Goal: Information Seeking & Learning: Stay updated

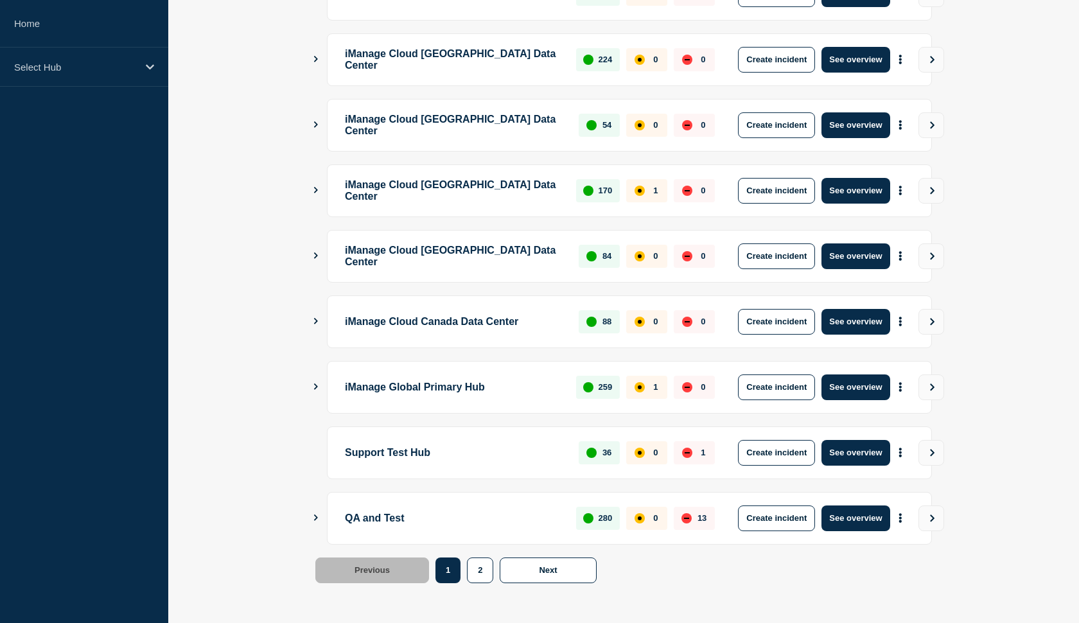
scroll to position [288, 0]
click at [845, 451] on button "See overview" at bounding box center [855, 453] width 68 height 26
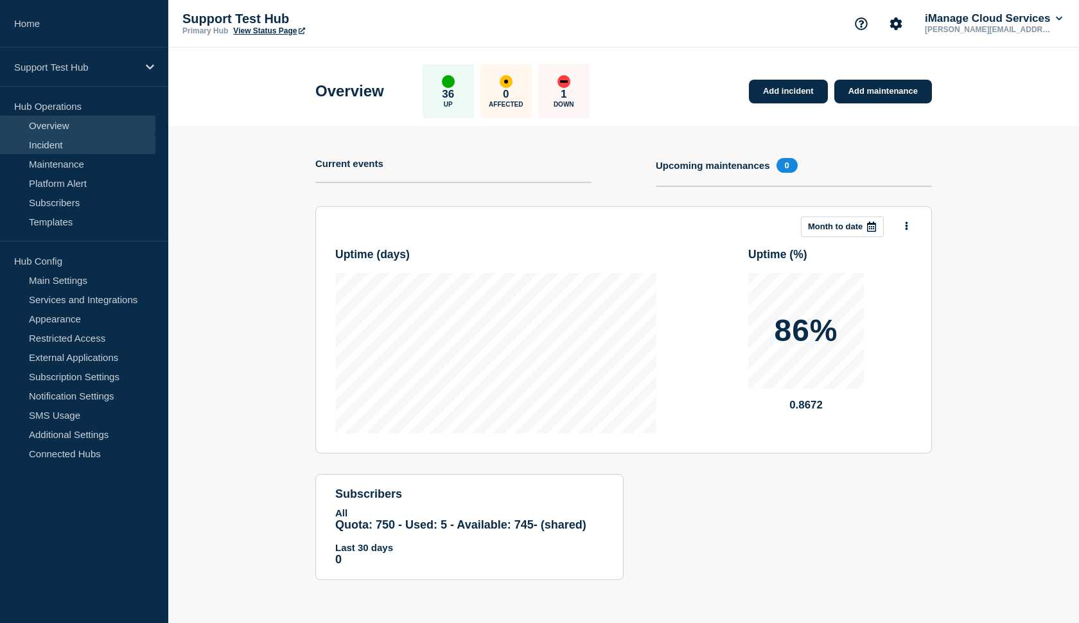
click at [84, 140] on link "Incident" at bounding box center [77, 144] width 155 height 19
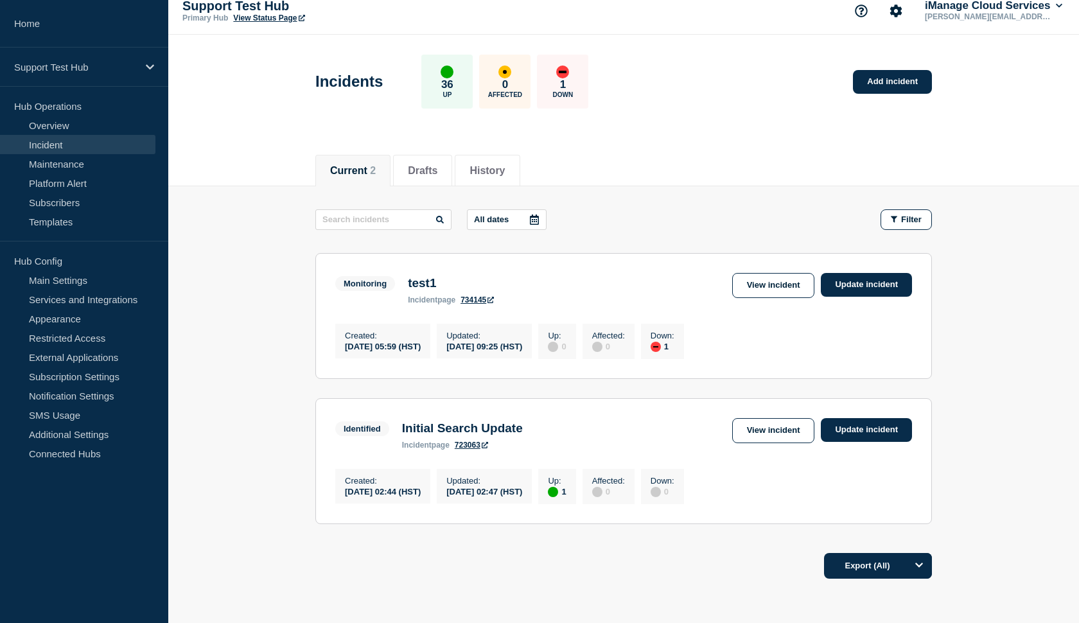
scroll to position [15, 0]
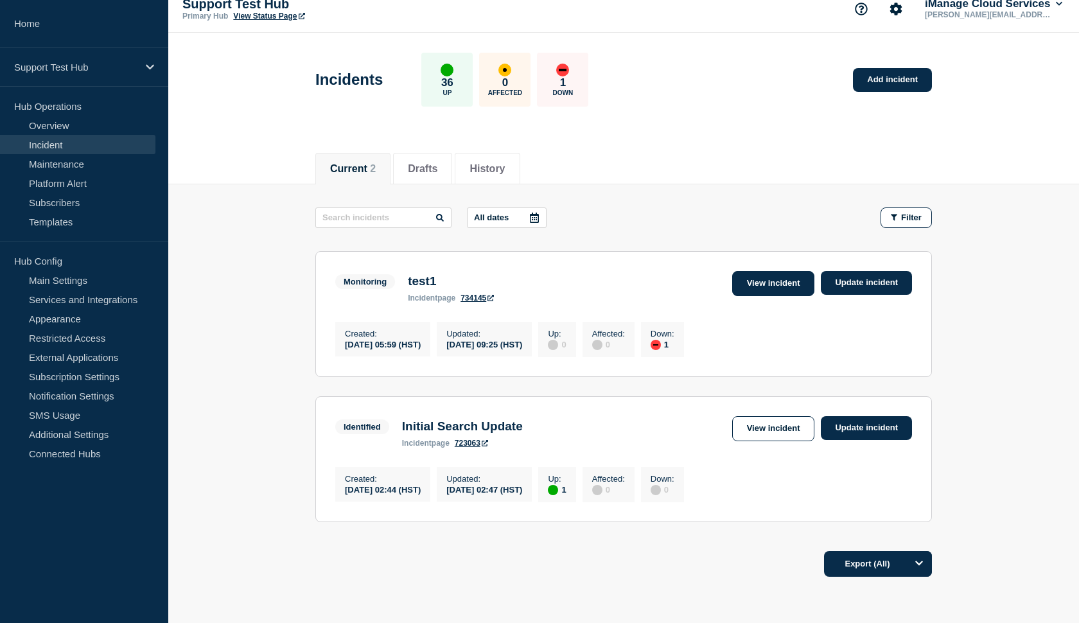
click at [783, 282] on link "View incident" at bounding box center [773, 283] width 83 height 25
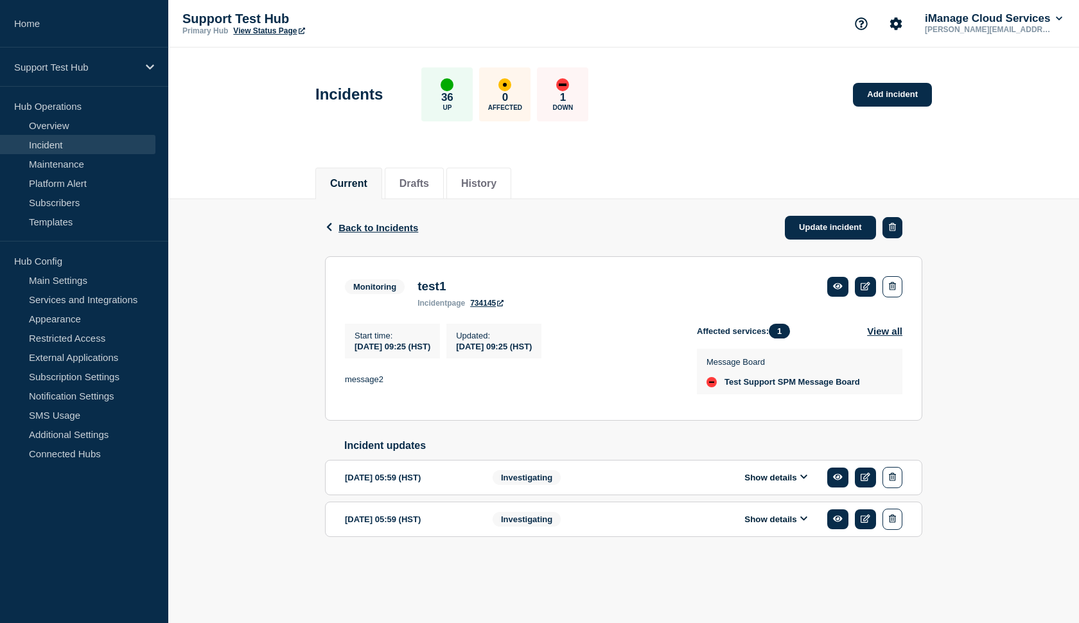
click at [898, 227] on button "button" at bounding box center [892, 227] width 20 height 21
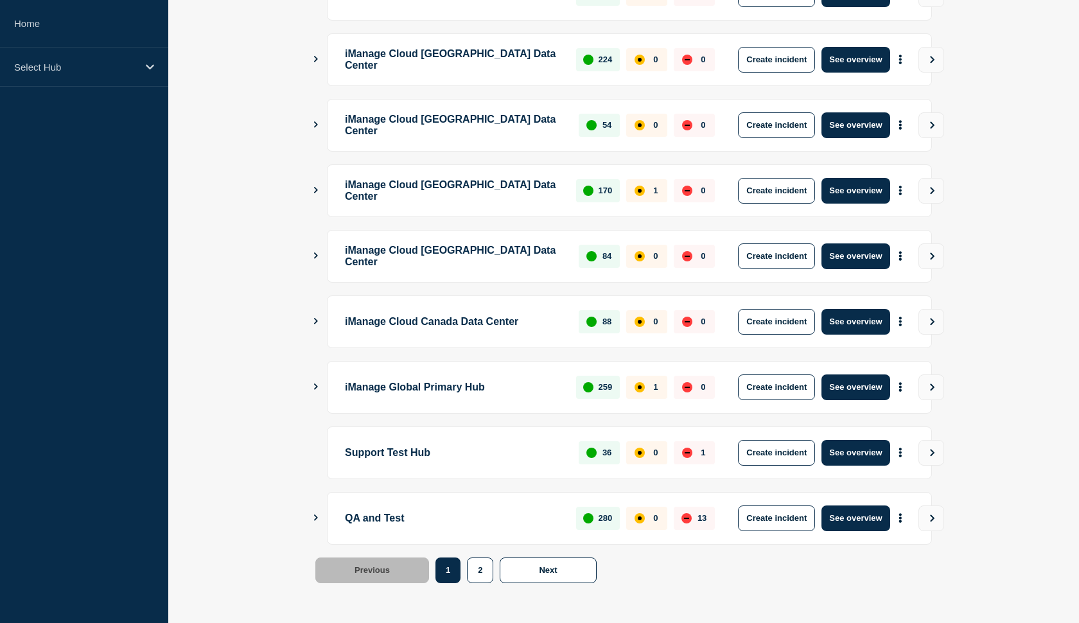
scroll to position [288, 0]
click at [842, 506] on button "See overview" at bounding box center [855, 518] width 68 height 26
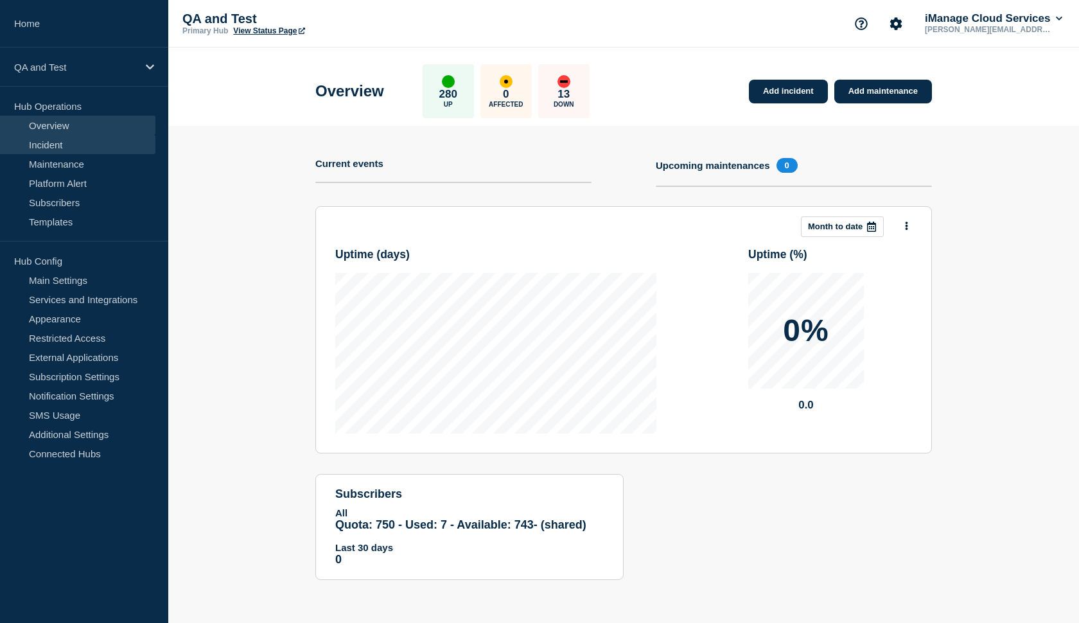
click at [50, 141] on link "Incident" at bounding box center [77, 144] width 155 height 19
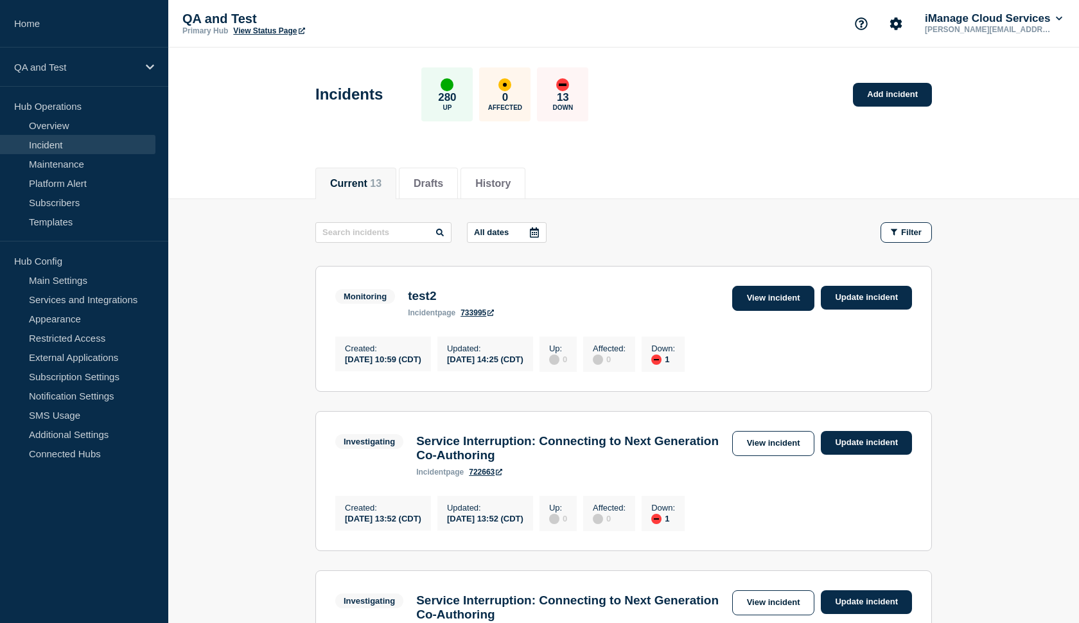
click at [785, 299] on link "View incident" at bounding box center [773, 298] width 83 height 25
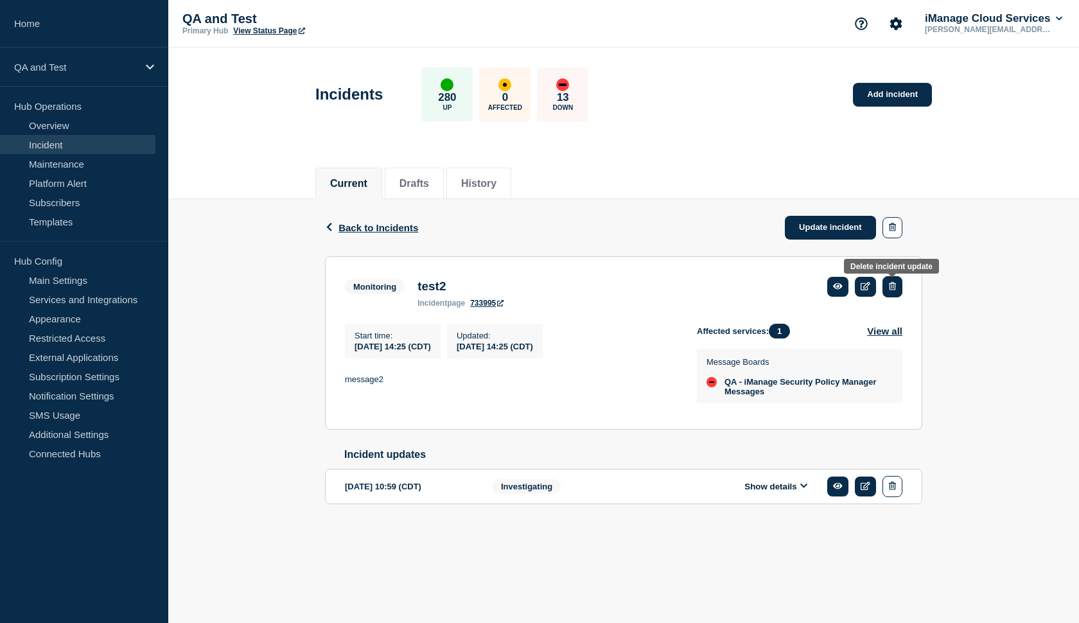
click at [894, 290] on icon "button" at bounding box center [892, 286] width 7 height 8
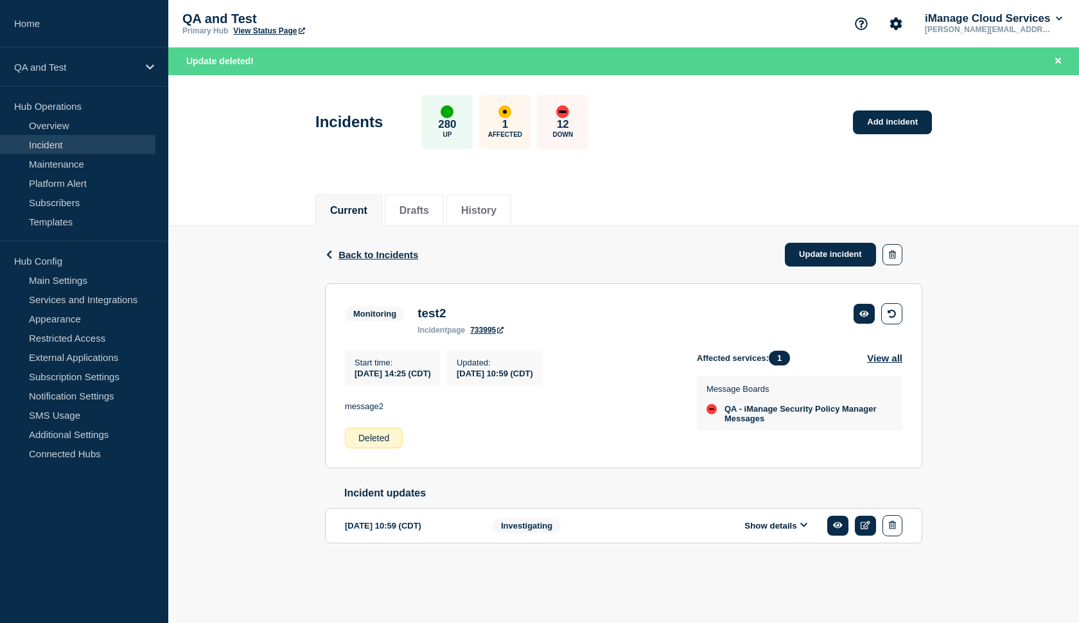
click at [801, 529] on icon at bounding box center [804, 525] width 8 height 8
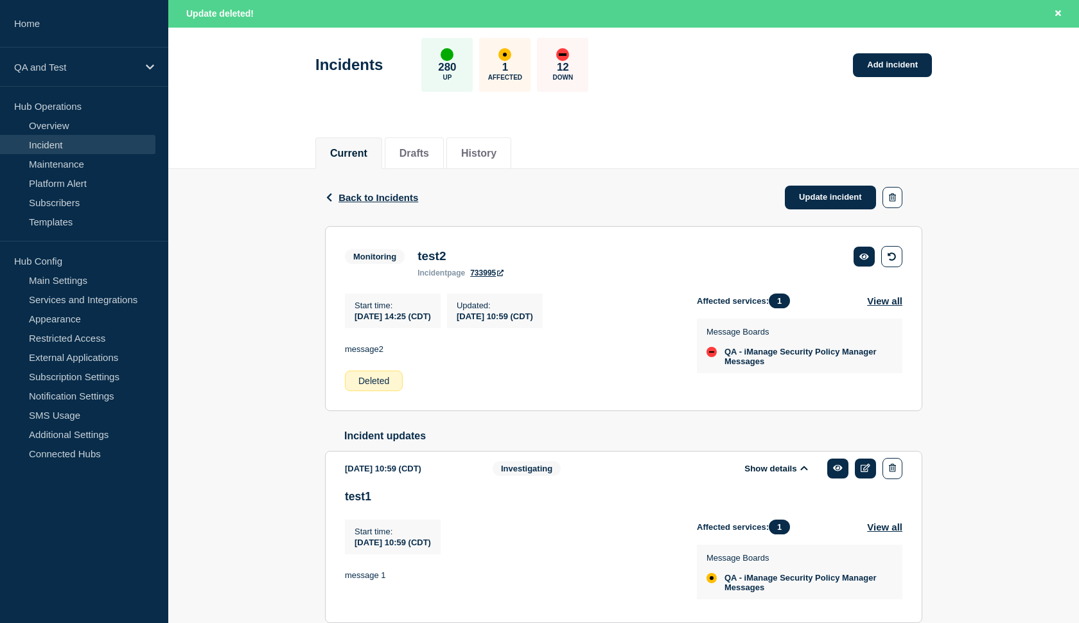
scroll to position [31, 0]
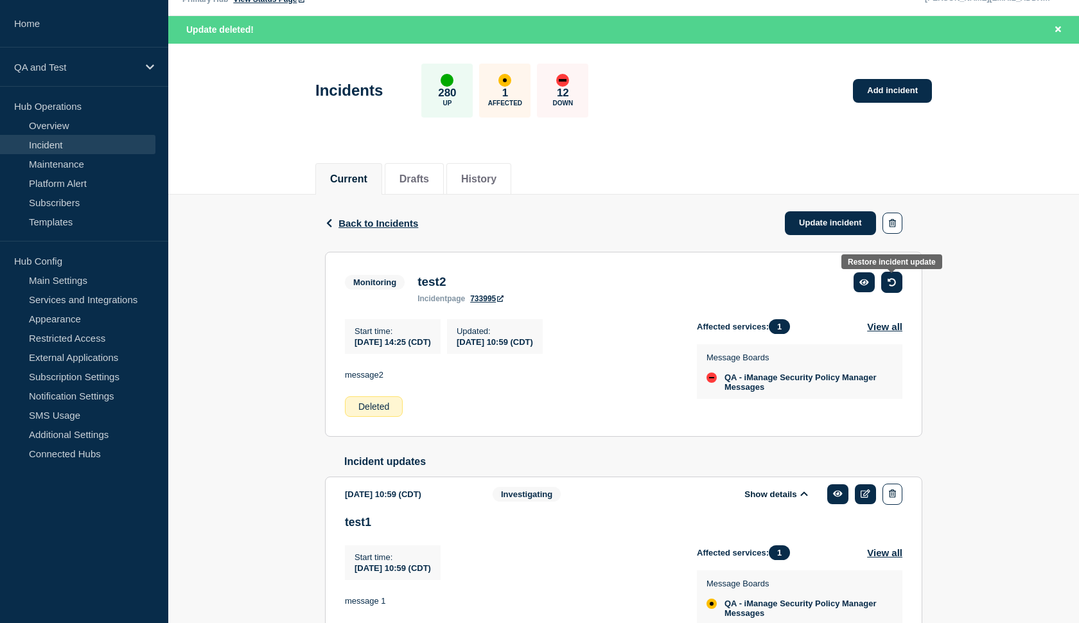
click at [895, 284] on icon "button" at bounding box center [891, 282] width 8 height 8
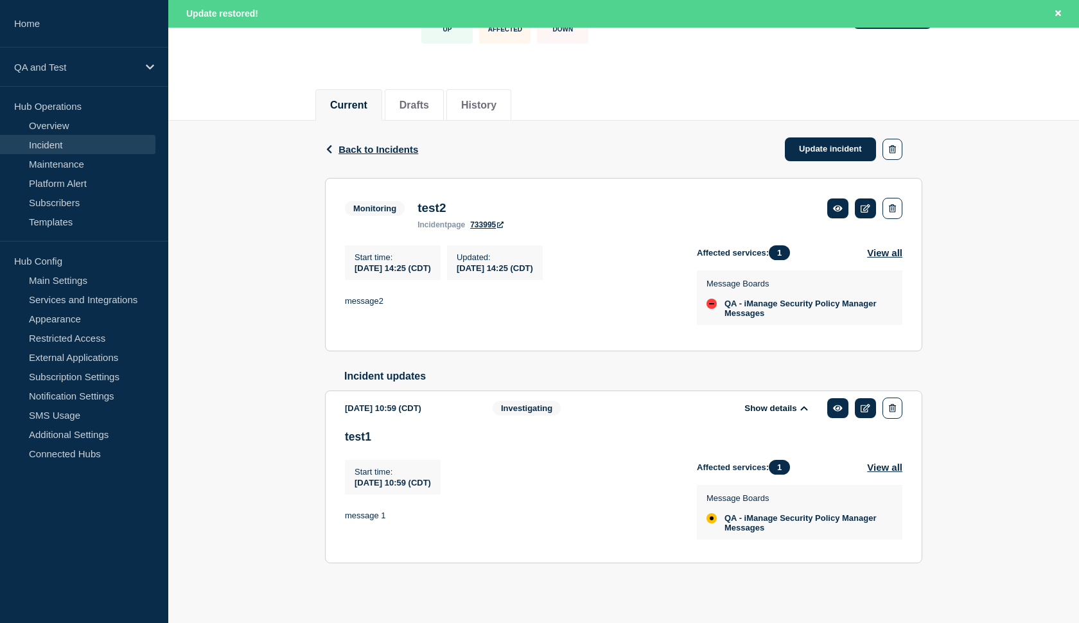
scroll to position [104, 0]
click at [476, 111] on button "History" at bounding box center [478, 107] width 35 height 12
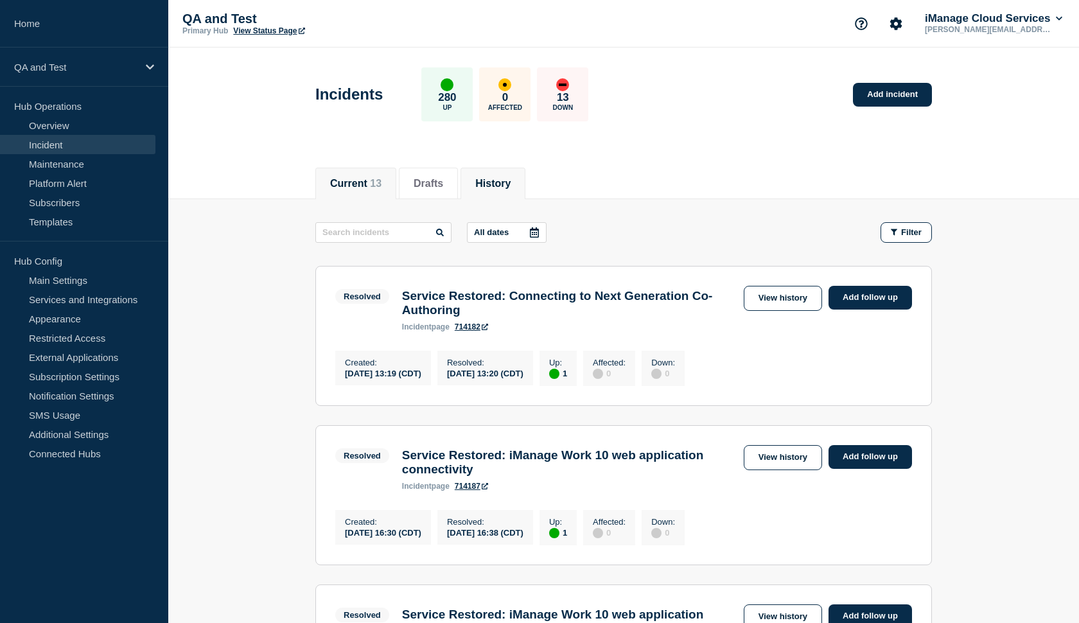
click at [366, 196] on li "Current 13" at bounding box center [355, 183] width 81 height 31
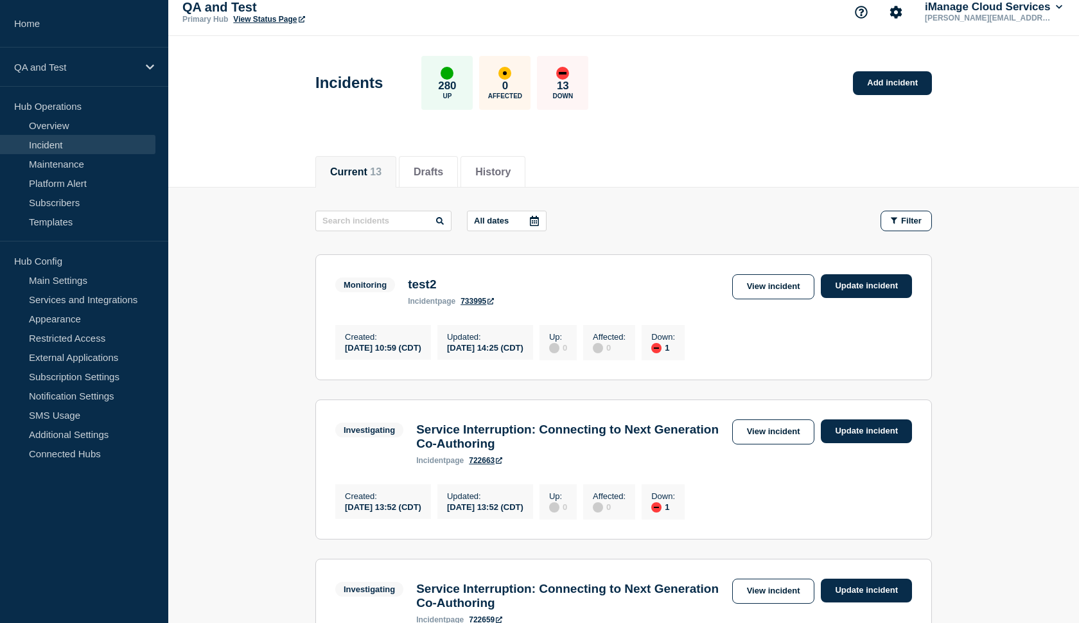
scroll to position [15, 0]
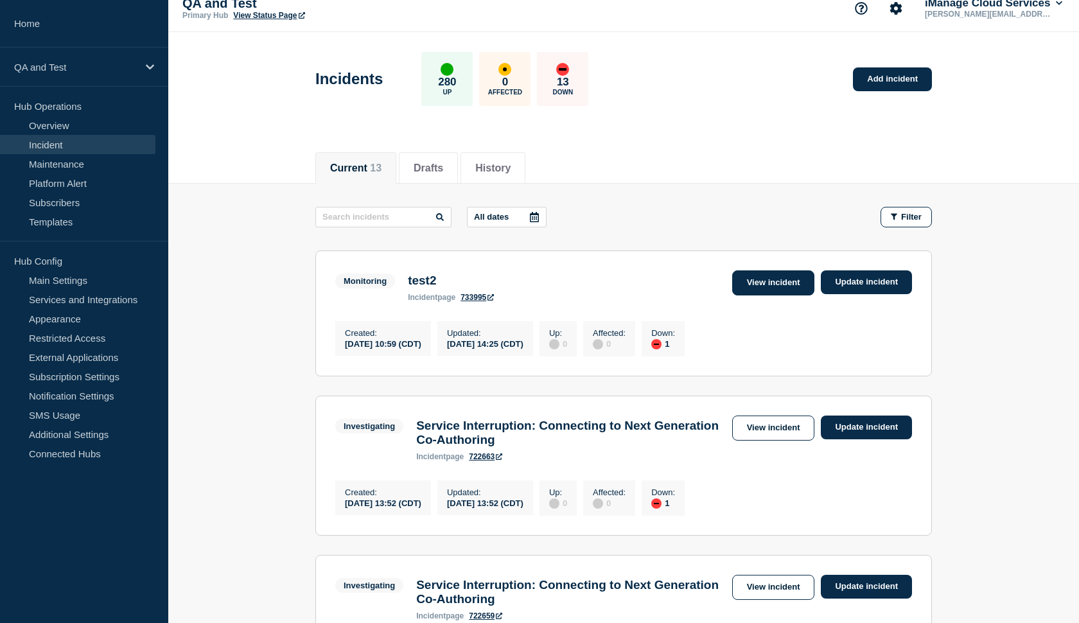
click at [784, 284] on link "View incident" at bounding box center [773, 282] width 83 height 25
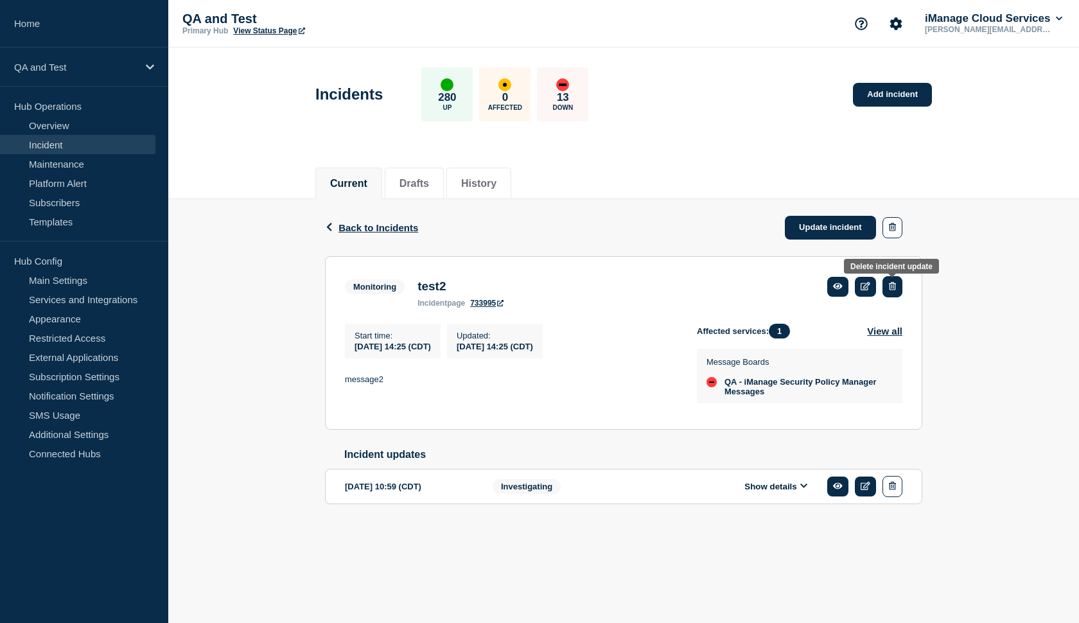
click at [890, 293] on button "button" at bounding box center [892, 286] width 20 height 21
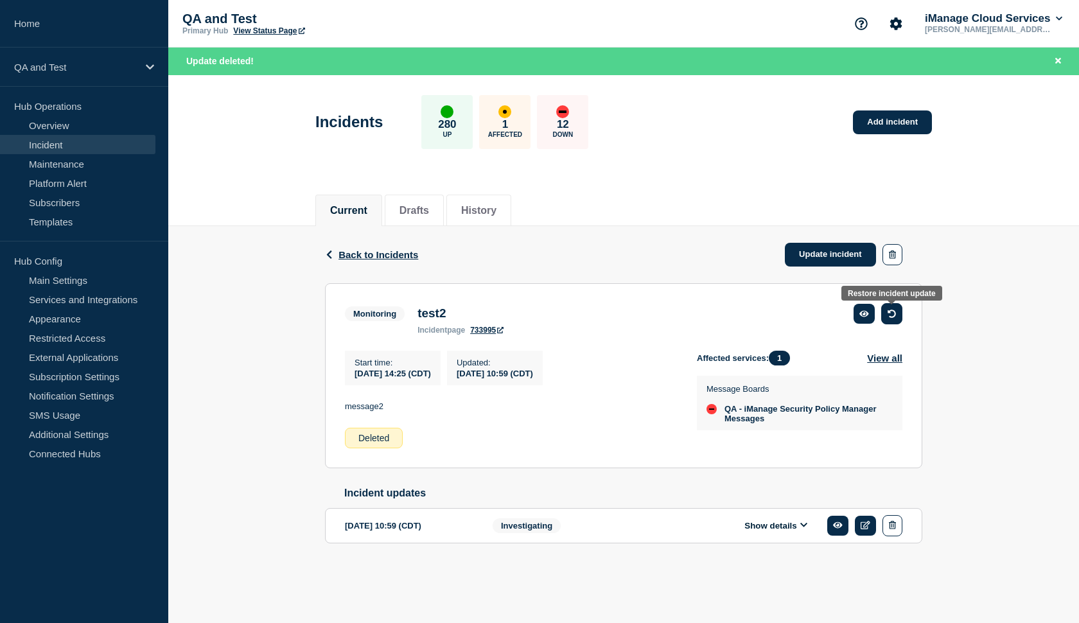
click at [886, 314] on button "button" at bounding box center [891, 313] width 21 height 21
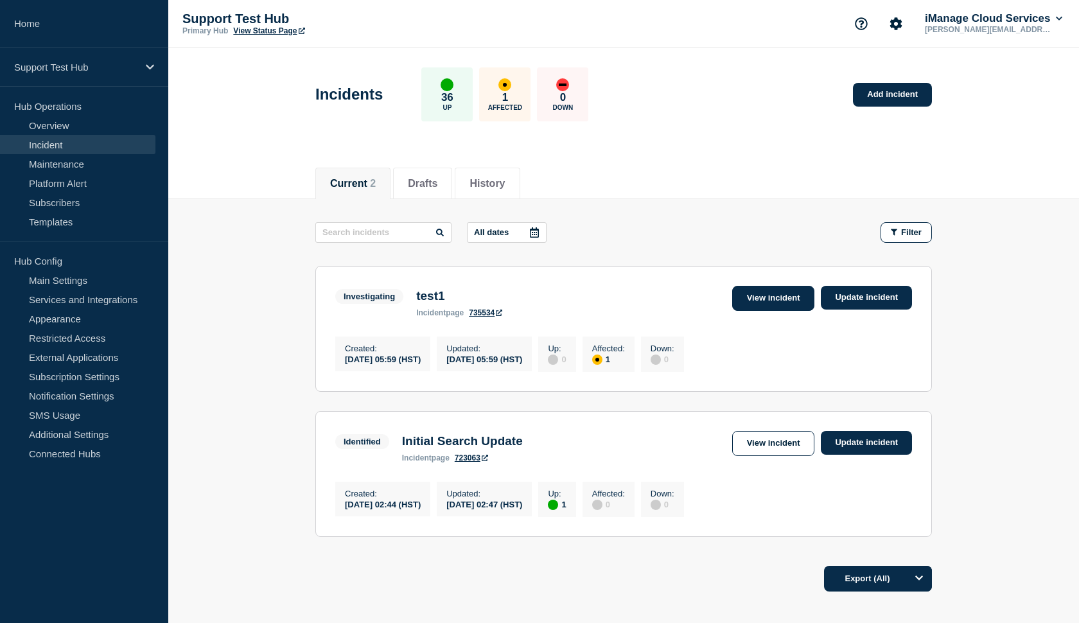
click at [780, 302] on link "View incident" at bounding box center [773, 298] width 83 height 25
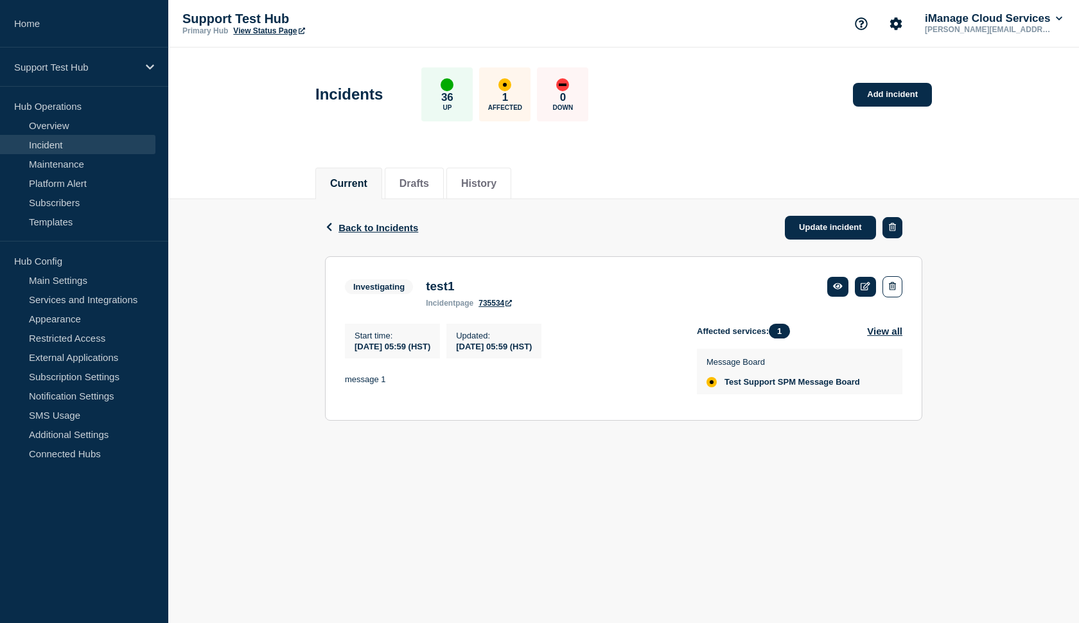
click at [889, 230] on icon "button" at bounding box center [892, 227] width 7 height 8
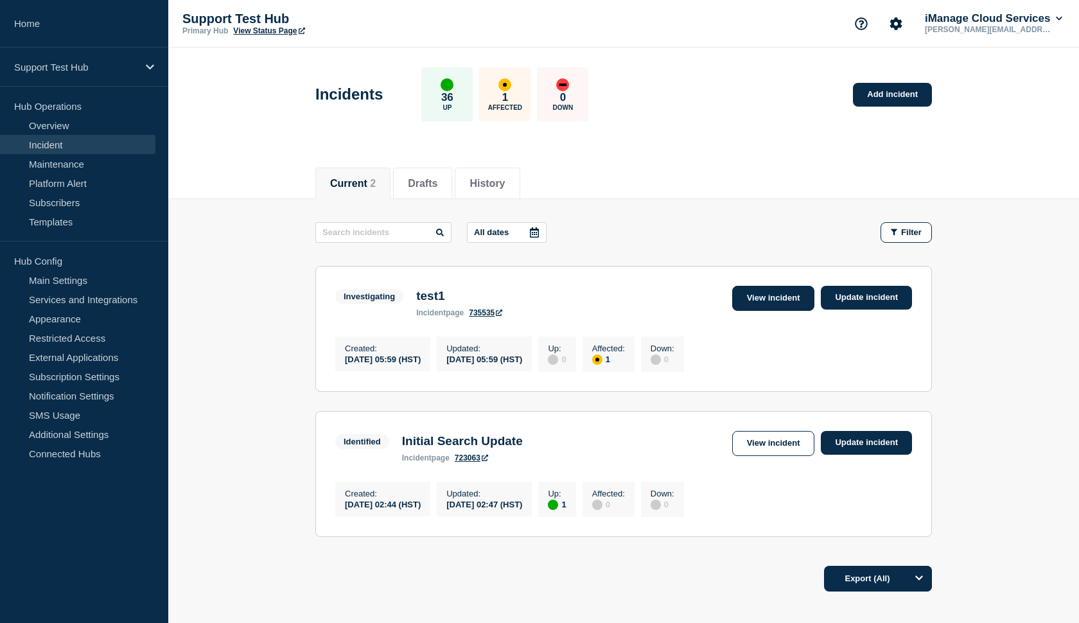
click at [746, 304] on link "View incident" at bounding box center [773, 298] width 83 height 25
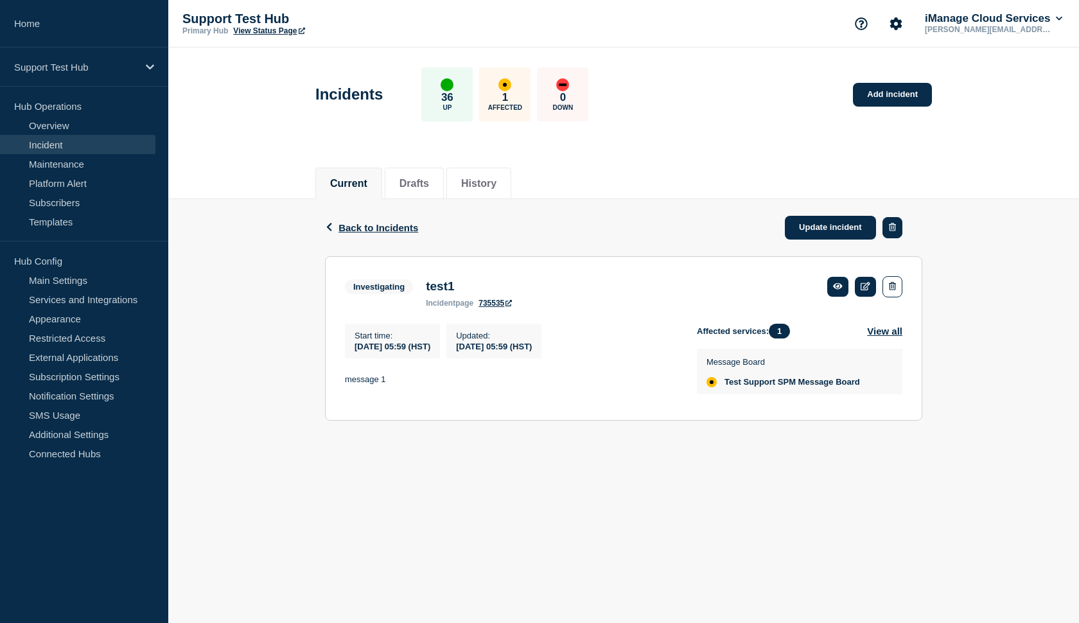
click at [891, 234] on button "button" at bounding box center [892, 227] width 20 height 21
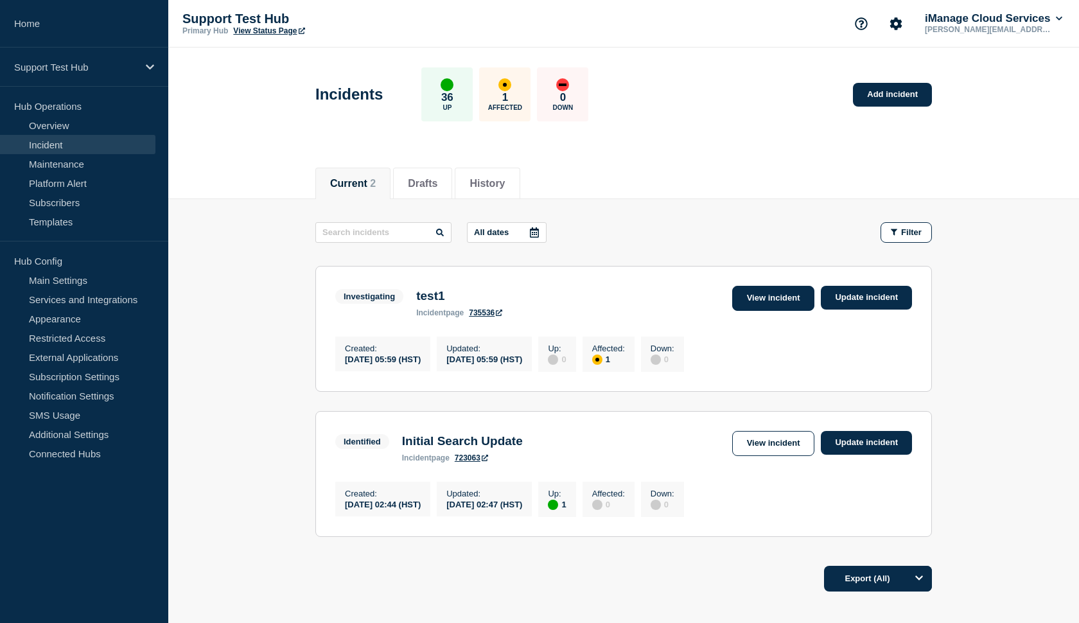
click at [770, 295] on link "View incident" at bounding box center [773, 298] width 83 height 25
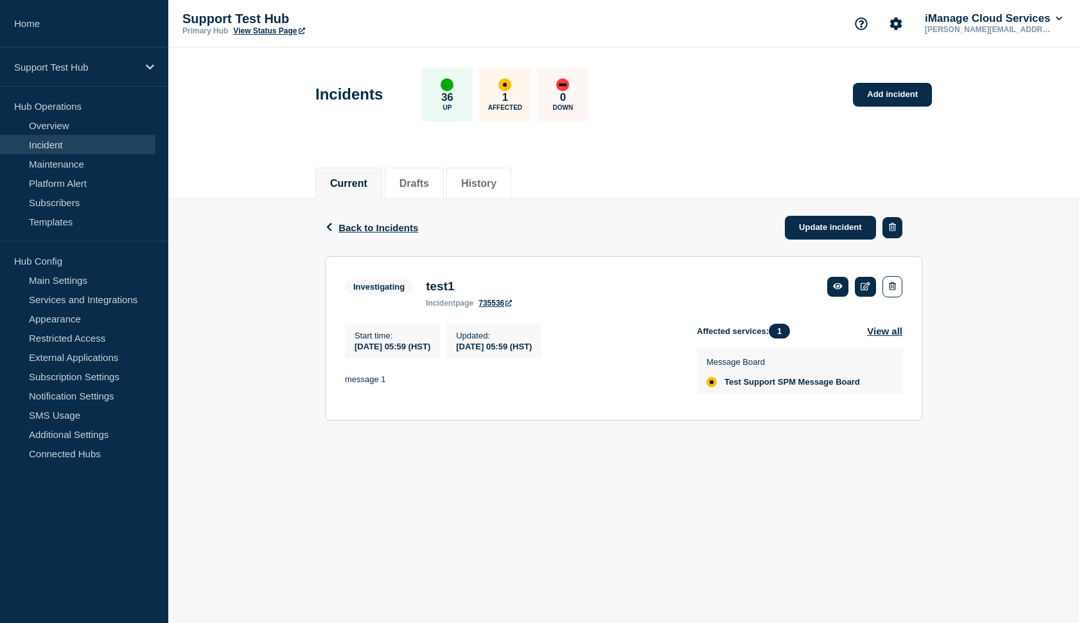
click at [891, 227] on icon "button" at bounding box center [892, 227] width 7 height 8
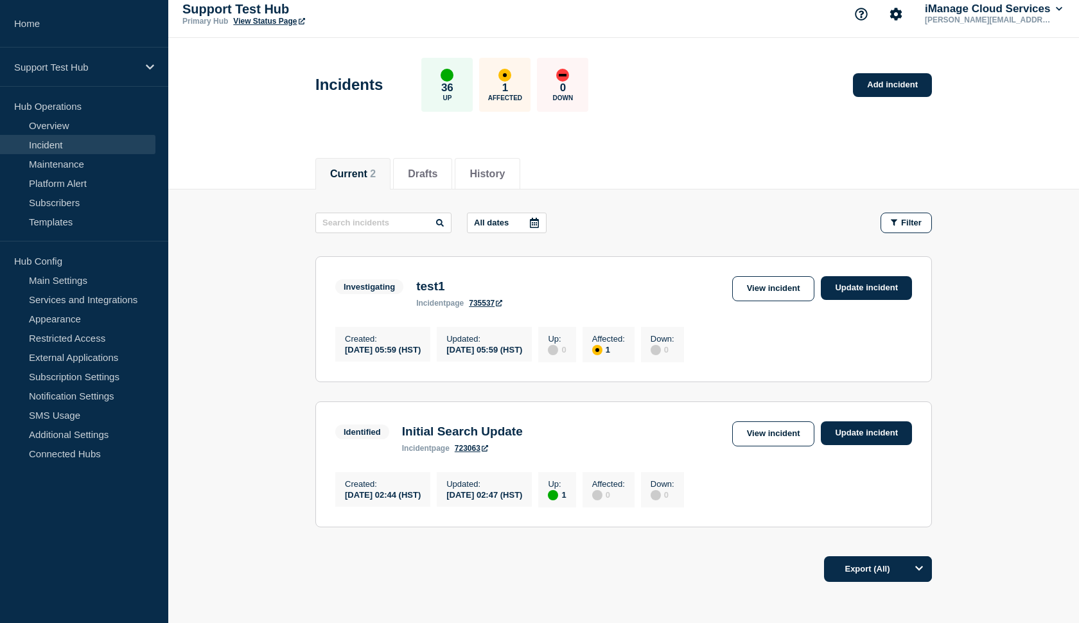
scroll to position [13, 0]
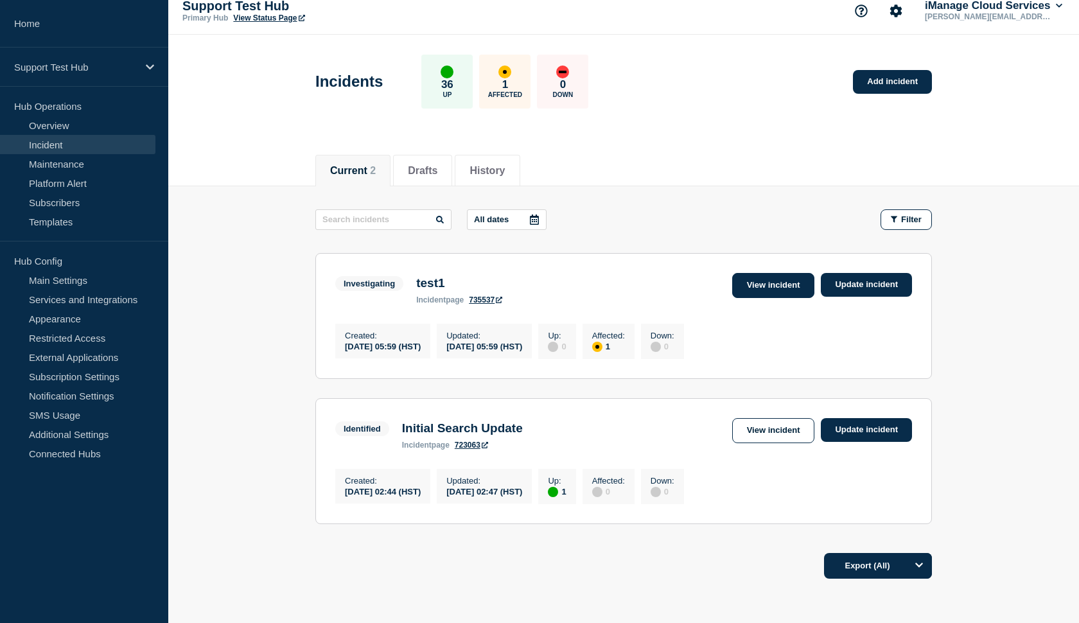
click at [758, 292] on link "View incident" at bounding box center [773, 285] width 83 height 25
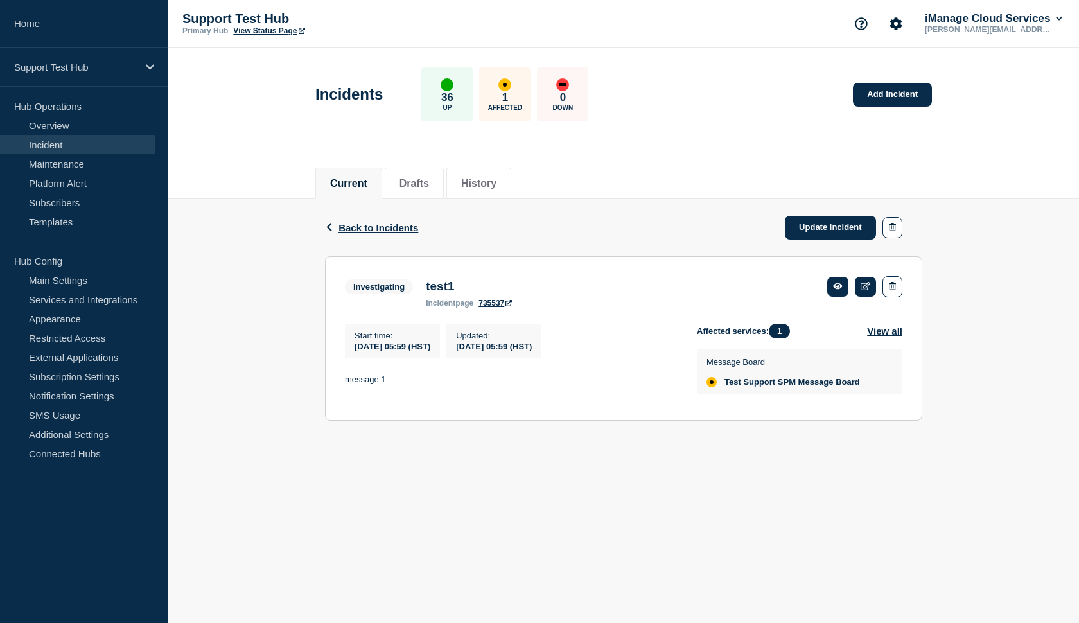
click at [496, 308] on link "735537" at bounding box center [494, 303] width 33 height 9
click at [893, 235] on button "button" at bounding box center [892, 227] width 20 height 21
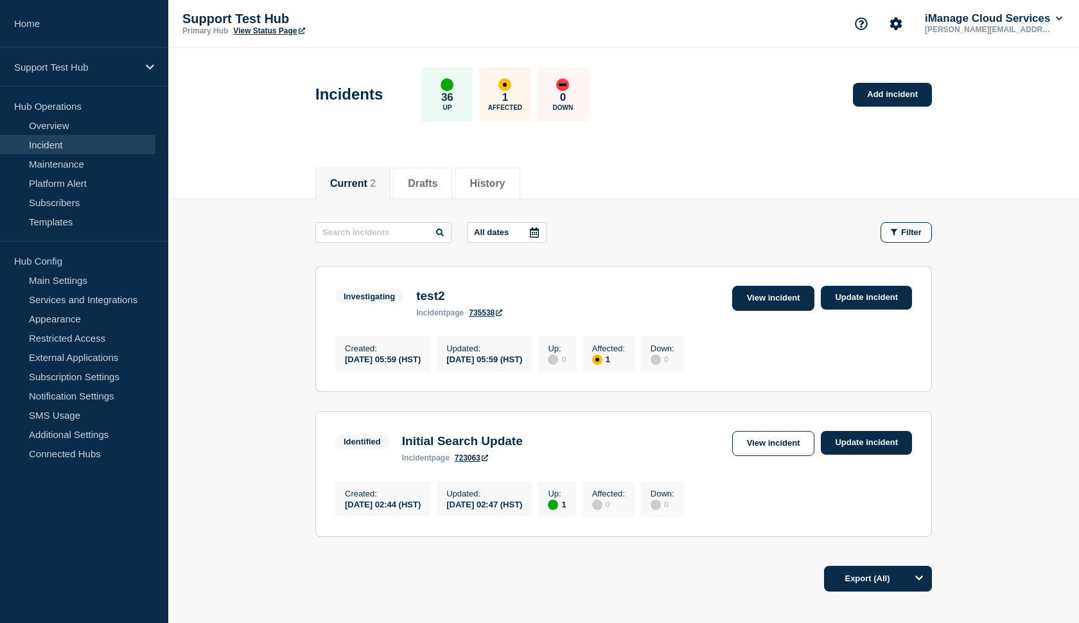
click at [761, 299] on link "View incident" at bounding box center [773, 298] width 83 height 25
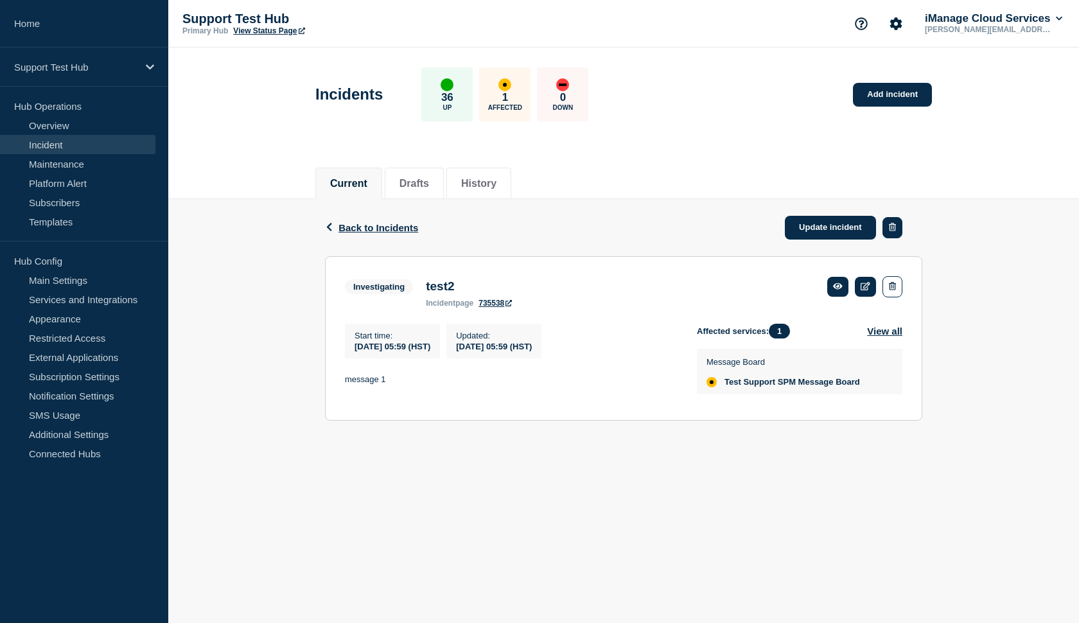
click at [897, 228] on button "button" at bounding box center [892, 227] width 20 height 21
